Goal: Navigation & Orientation: Find specific page/section

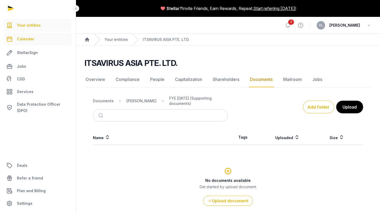
click at [29, 40] on span "Calendar" at bounding box center [25, 39] width 17 height 6
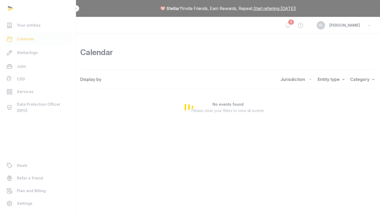
scroll to position [109, 0]
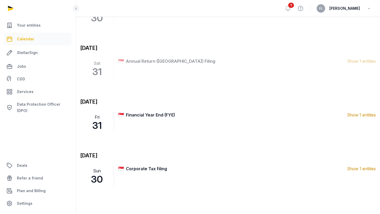
click at [143, 176] on div "Corporate Tax filing (1 entities) Show 1 entities" at bounding box center [246, 176] width 257 height 21
click at [22, 66] on span "Jobs" at bounding box center [21, 66] width 9 height 6
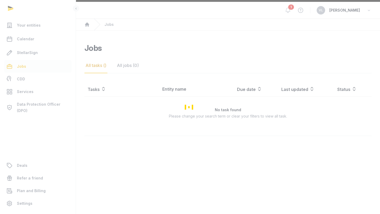
scroll to position [15, 0]
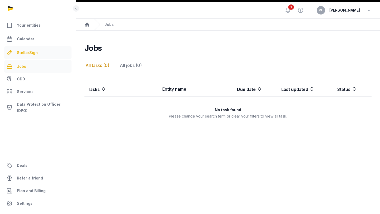
click at [27, 53] on span "StellarSign" at bounding box center [27, 53] width 21 height 6
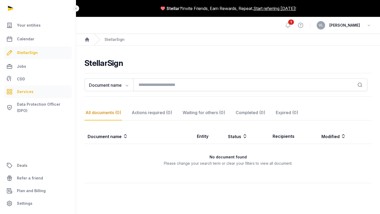
click at [25, 90] on span "Services" at bounding box center [25, 92] width 17 height 6
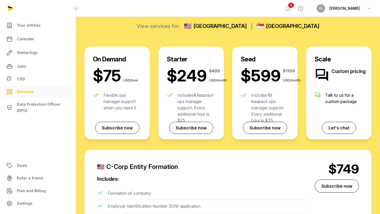
scroll to position [119, 0]
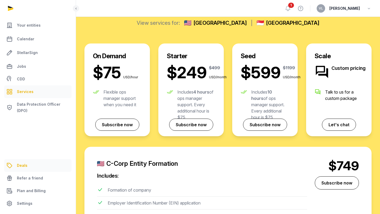
click at [20, 165] on span "Deals" at bounding box center [22, 165] width 11 height 6
